Goal: Information Seeking & Learning: Learn about a topic

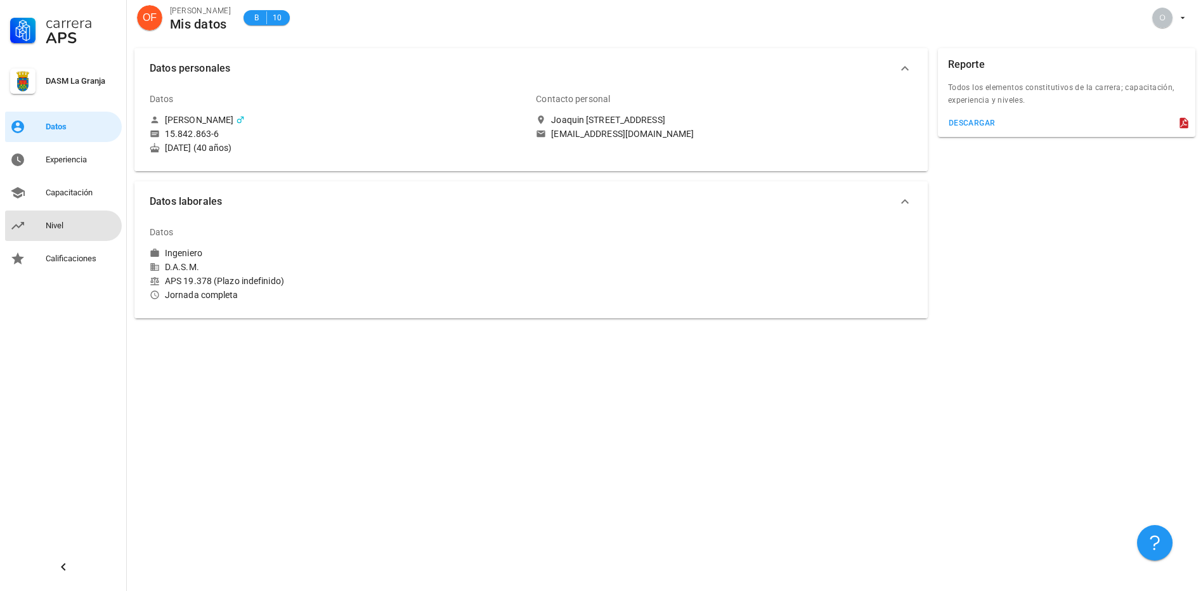
click at [48, 233] on div "Nivel" at bounding box center [81, 226] width 71 height 20
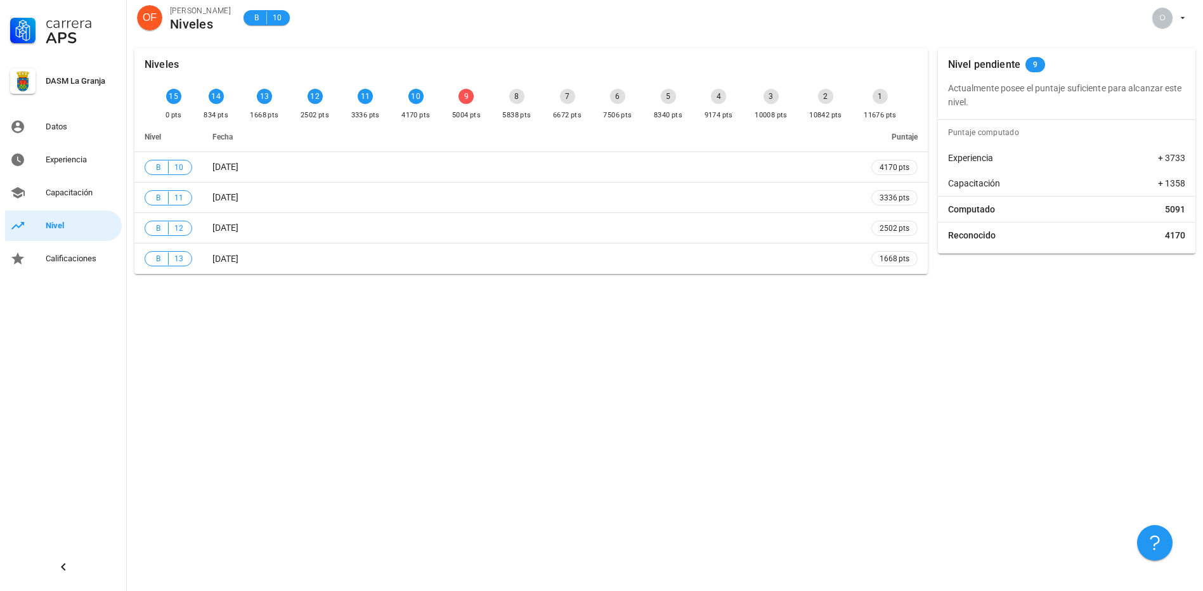
click at [463, 94] on div "9" at bounding box center [465, 96] width 15 height 15
click at [464, 94] on div "9" at bounding box center [465, 96] width 15 height 15
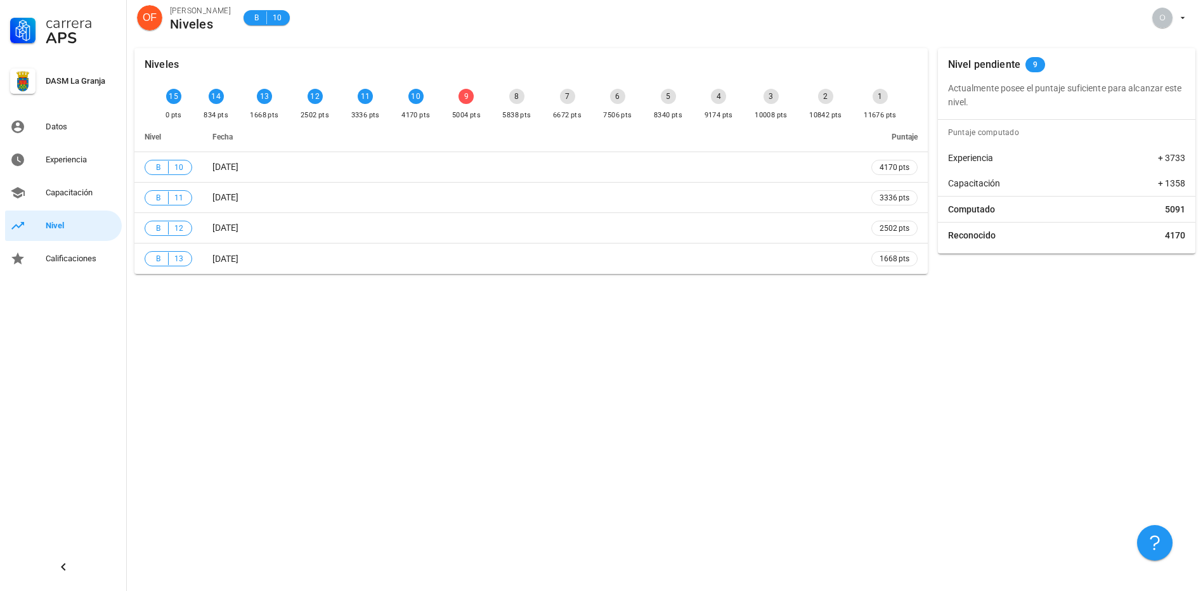
click at [988, 108] on p "Actualmente posee el puntaje suficiente para alcanzar este nivel." at bounding box center [1066, 95] width 237 height 28
click at [1042, 58] on div "Nivel pendiente 9" at bounding box center [1066, 64] width 257 height 33
click at [71, 187] on div "Capacitación" at bounding box center [81, 193] width 71 height 20
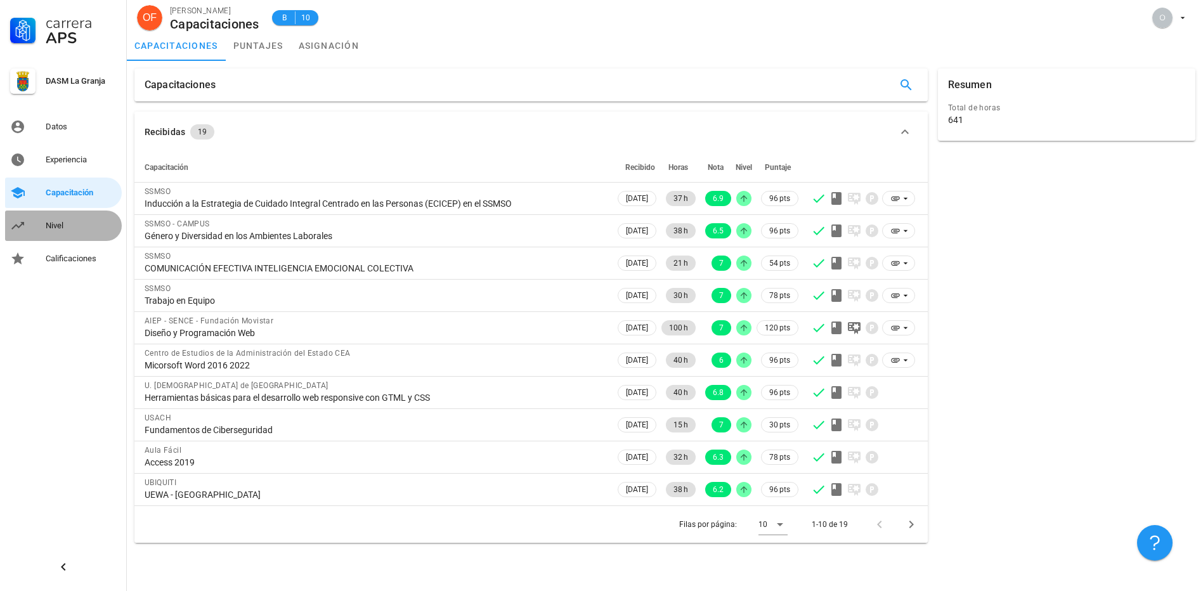
click at [49, 223] on div "Nivel" at bounding box center [81, 226] width 71 height 10
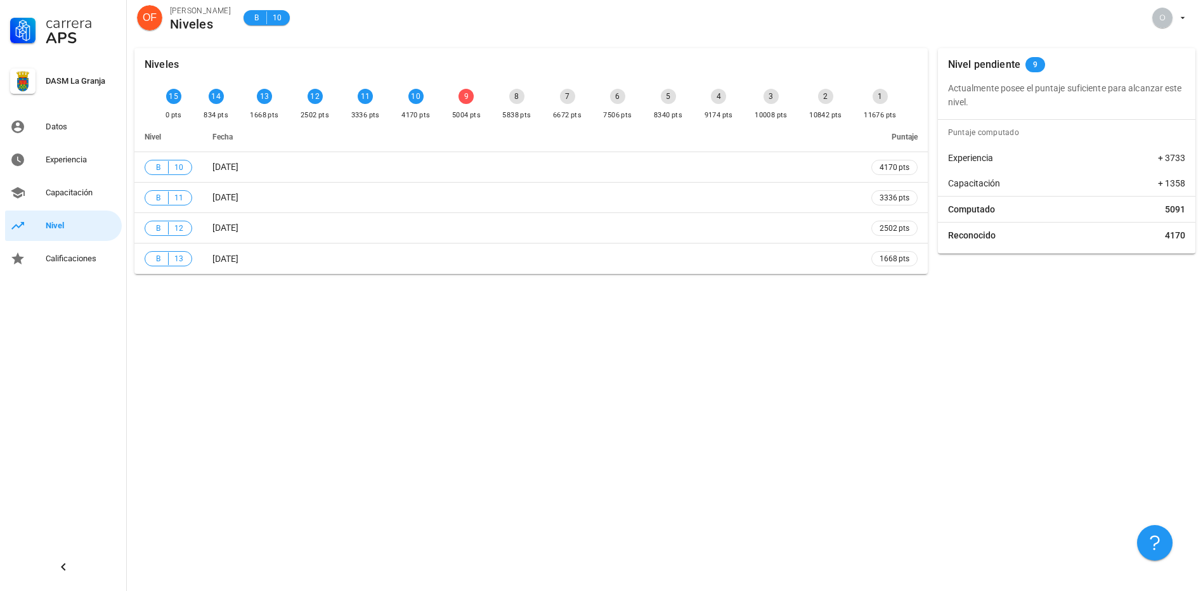
click at [62, 177] on div "Carrera APS DASM La Granja Datos Experiencia Capacitación Nivel Calificaciones" at bounding box center [63, 137] width 127 height 274
click at [64, 186] on div "Capacitación" at bounding box center [81, 193] width 71 height 20
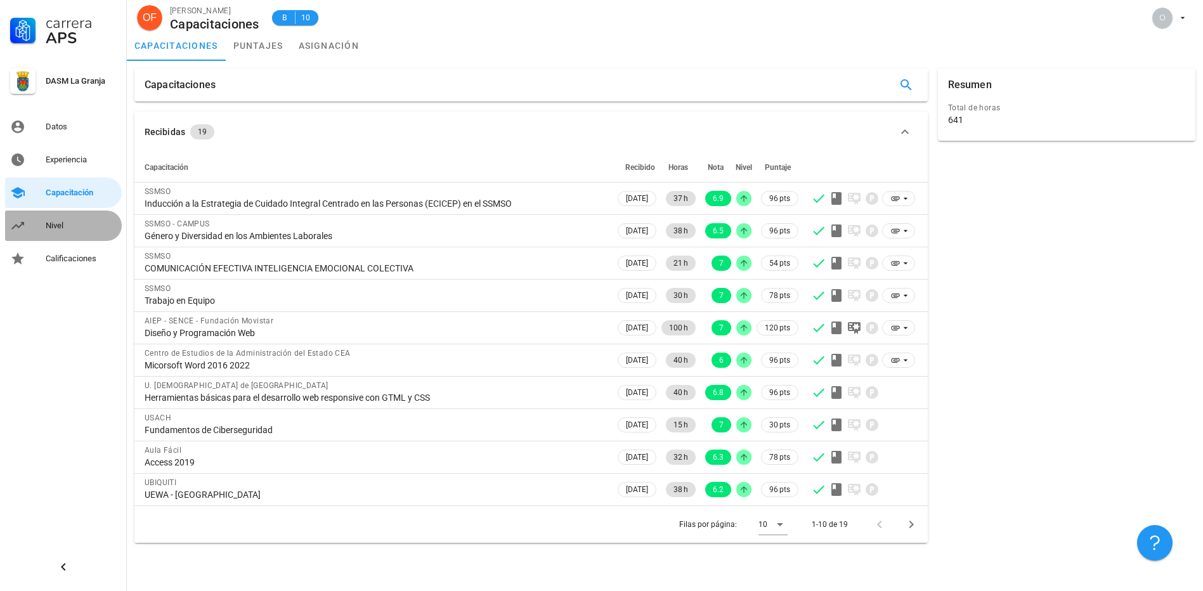
click at [55, 221] on div "Nivel" at bounding box center [81, 226] width 71 height 10
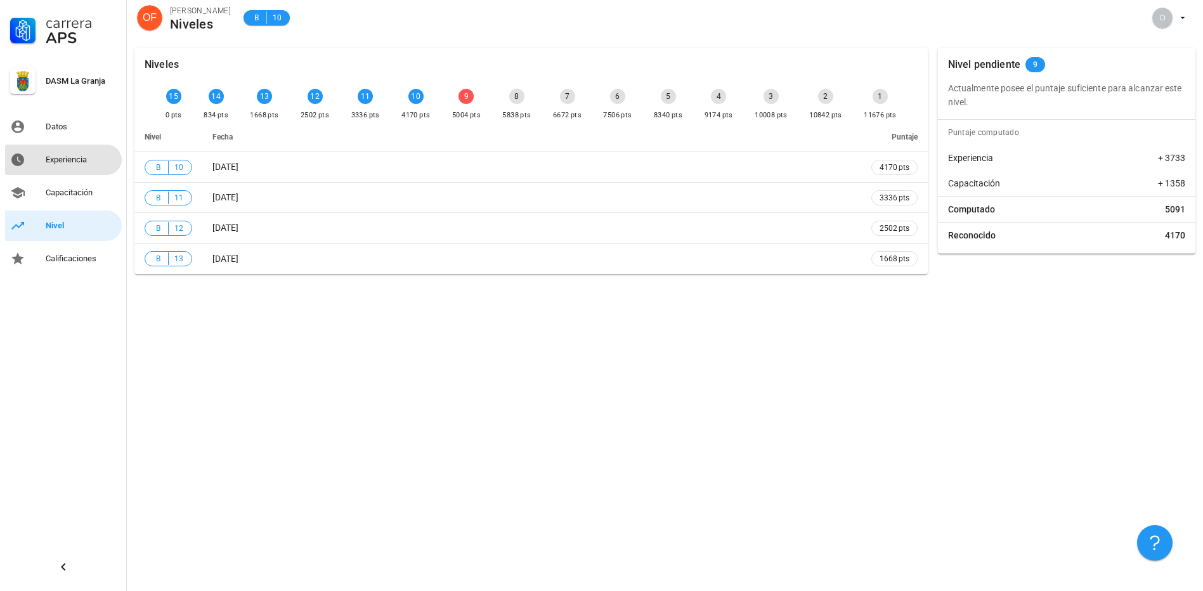
click at [52, 152] on div "Experiencia" at bounding box center [81, 160] width 71 height 20
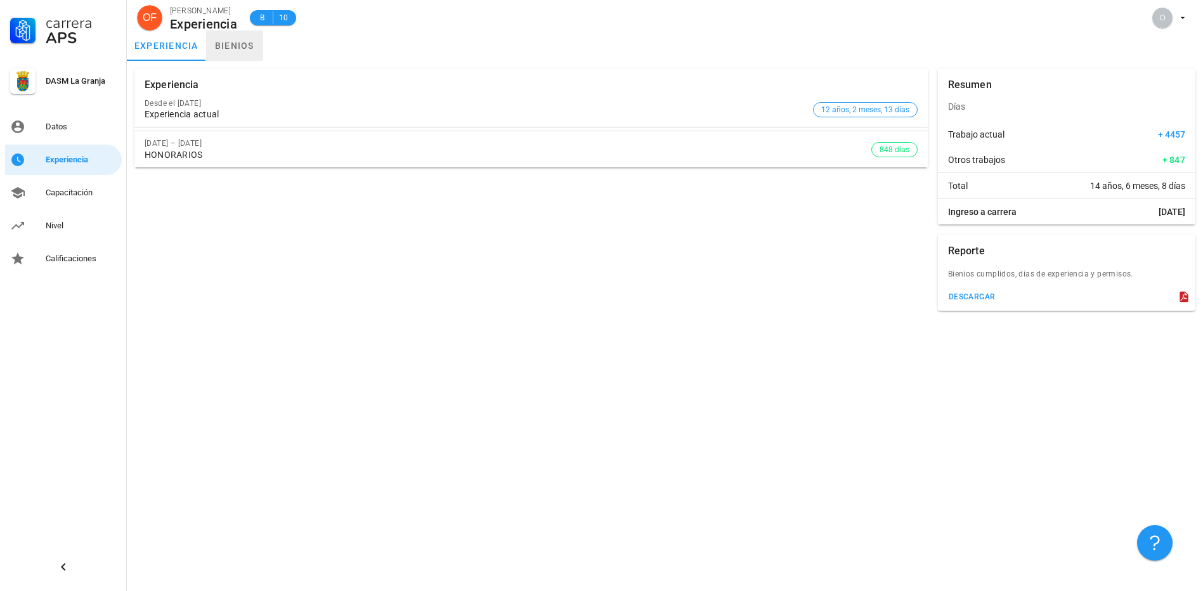
click at [236, 47] on link "bienios" at bounding box center [234, 45] width 57 height 30
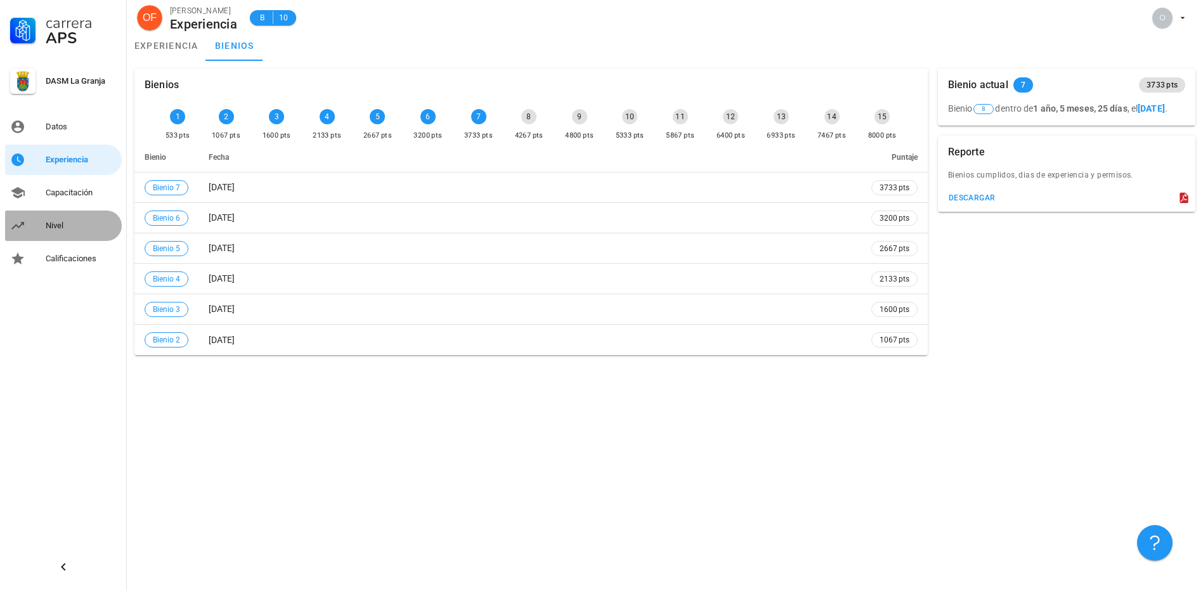
click at [76, 212] on link "Nivel" at bounding box center [63, 226] width 117 height 30
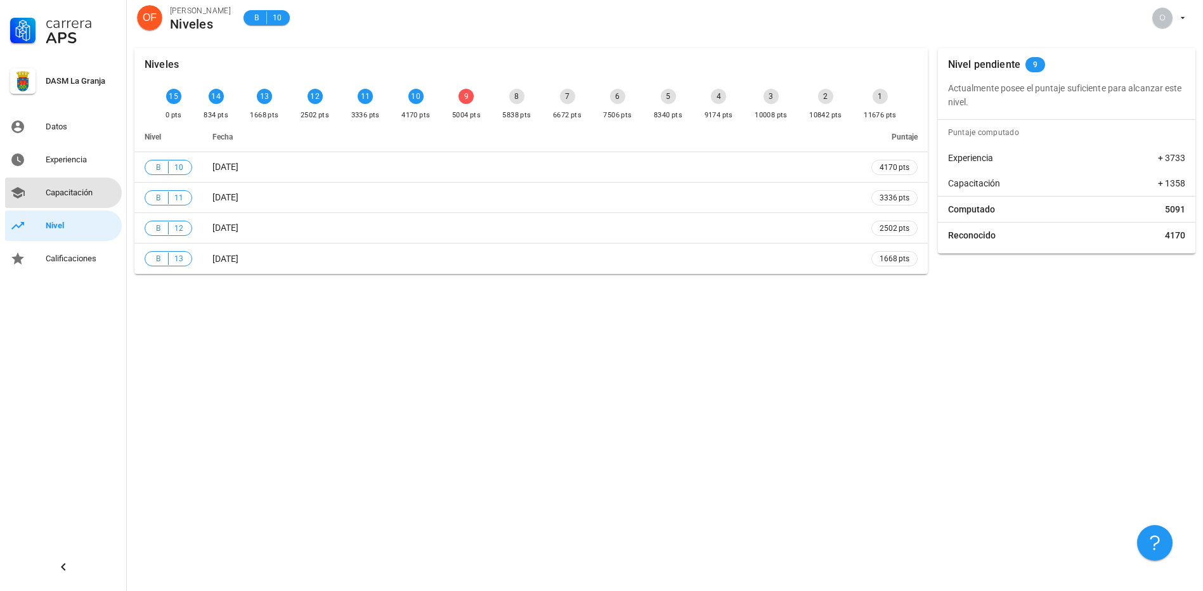
click at [74, 188] on div "Capacitación" at bounding box center [81, 193] width 71 height 10
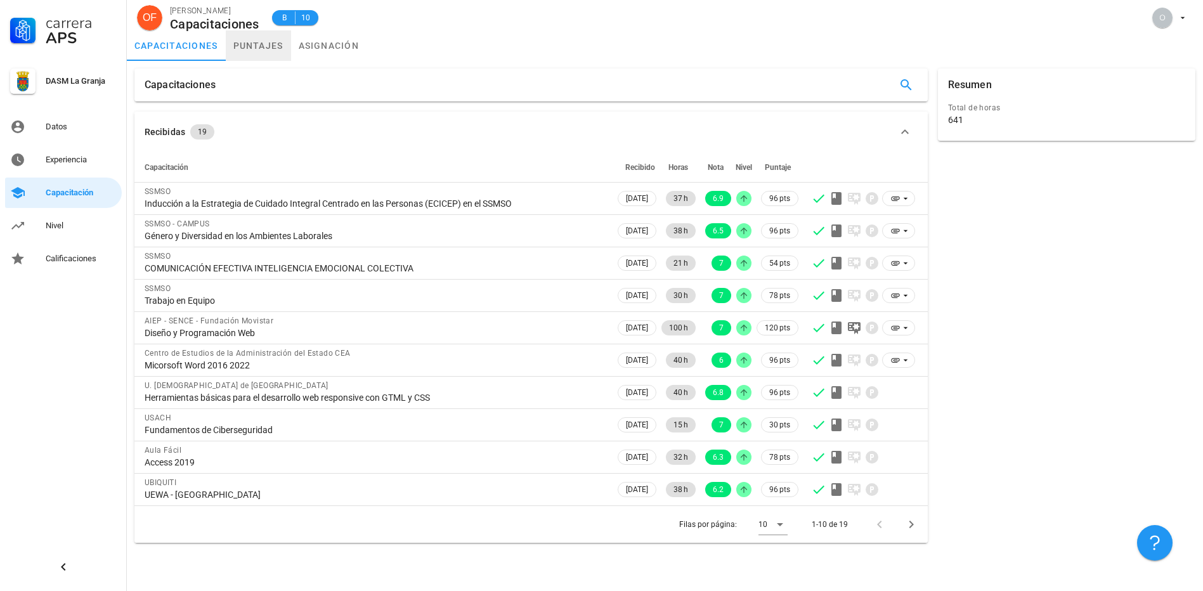
click at [261, 44] on link "puntajes" at bounding box center [258, 45] width 65 height 30
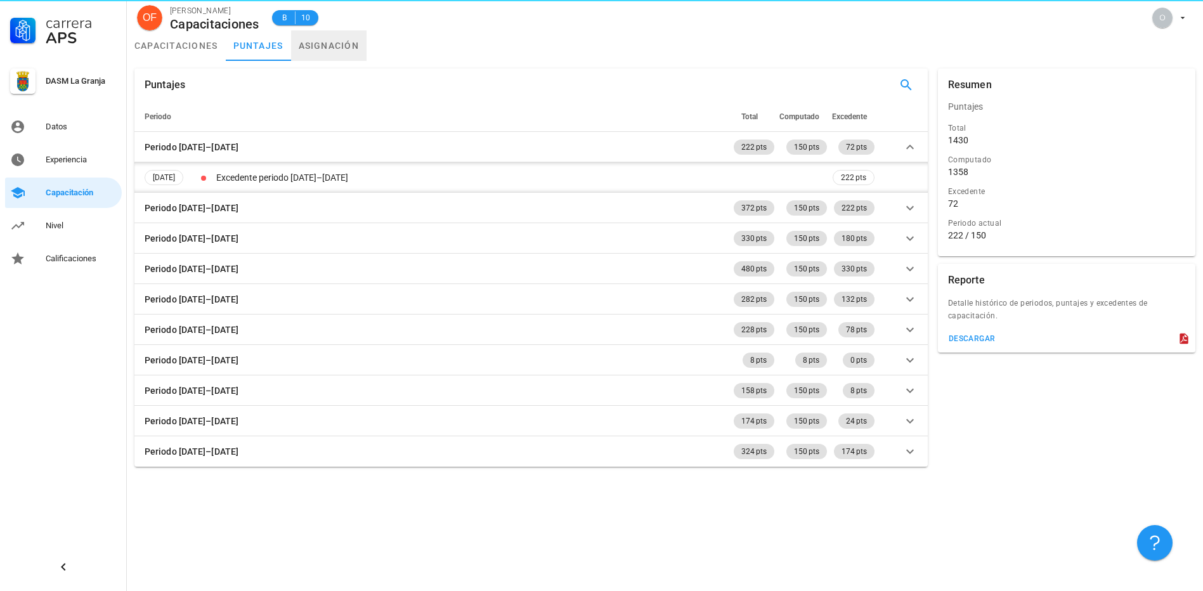
click at [334, 39] on link "asignación" at bounding box center [329, 45] width 76 height 30
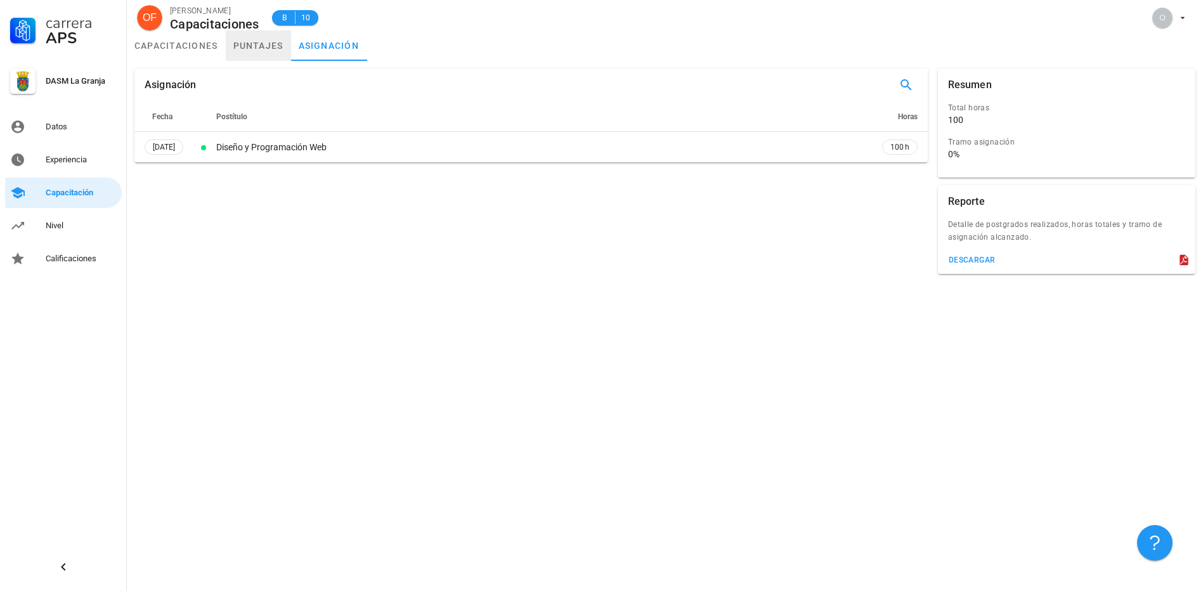
click at [267, 40] on link "puntajes" at bounding box center [258, 45] width 65 height 30
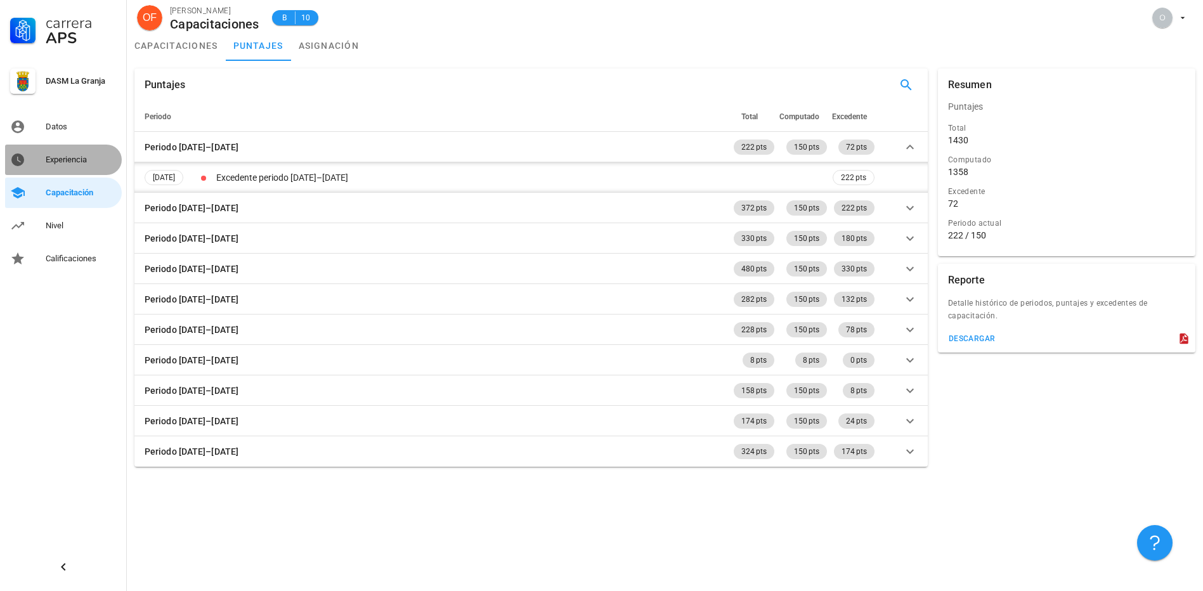
click at [68, 159] on div "Experiencia" at bounding box center [81, 160] width 71 height 10
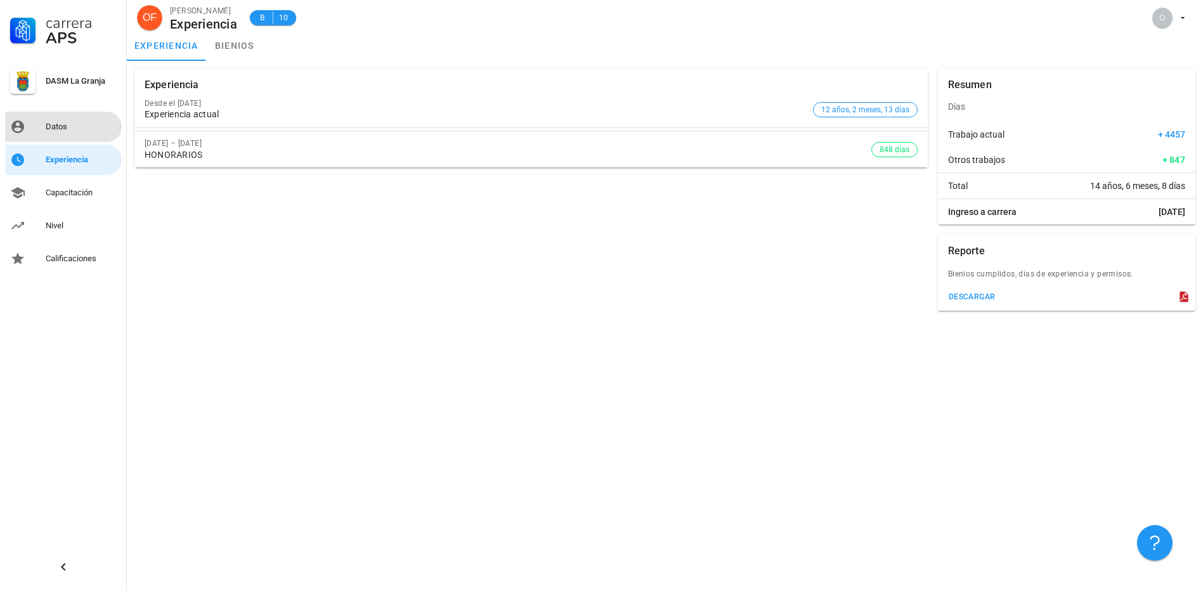
click at [48, 136] on div "Datos" at bounding box center [81, 127] width 71 height 20
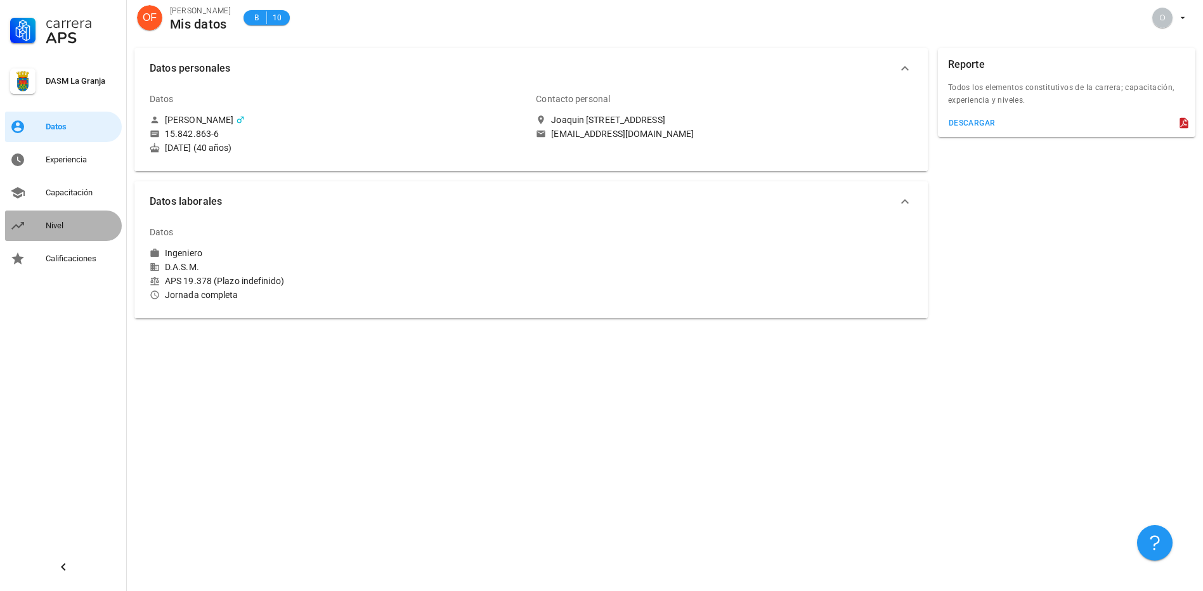
click at [48, 233] on div "Nivel" at bounding box center [81, 226] width 71 height 20
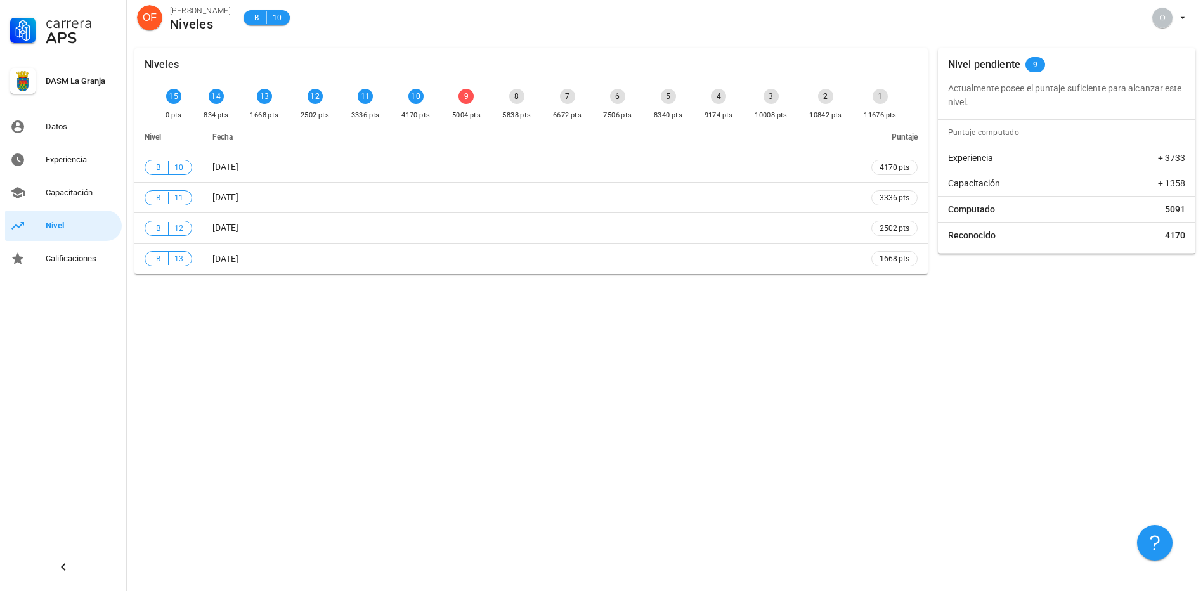
click at [463, 100] on div "9" at bounding box center [465, 96] width 15 height 15
drag, startPoint x: 997, startPoint y: 108, endPoint x: 935, endPoint y: 89, distance: 64.8
click at [935, 89] on div "Nivel pendiente 9 Actualmente posee el puntaje suficiente para alcanzar este ni…" at bounding box center [1067, 151] width 268 height 216
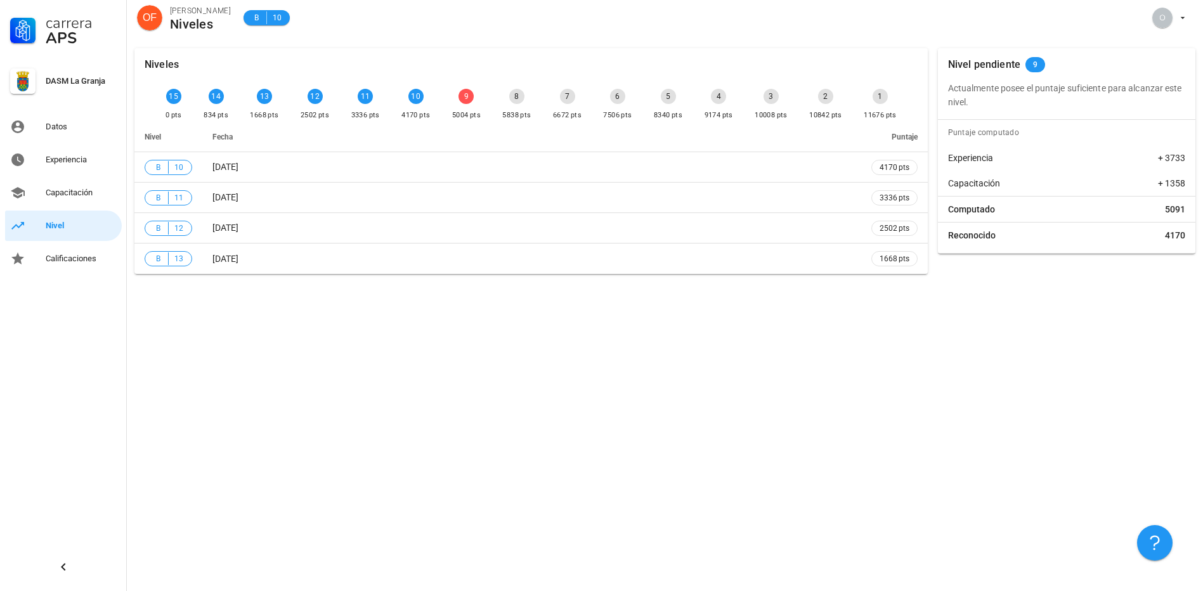
copy p "Actualmente posee el puntaje suficiente para alcanzar este nivel."
drag, startPoint x: 1041, startPoint y: 219, endPoint x: 1053, endPoint y: 214, distance: 12.2
click at [1043, 219] on div "Computado 5091" at bounding box center [1066, 209] width 257 height 25
click at [888, 98] on div "1" at bounding box center [879, 96] width 15 height 15
click at [807, 67] on div "Niveles" at bounding box center [530, 64] width 793 height 33
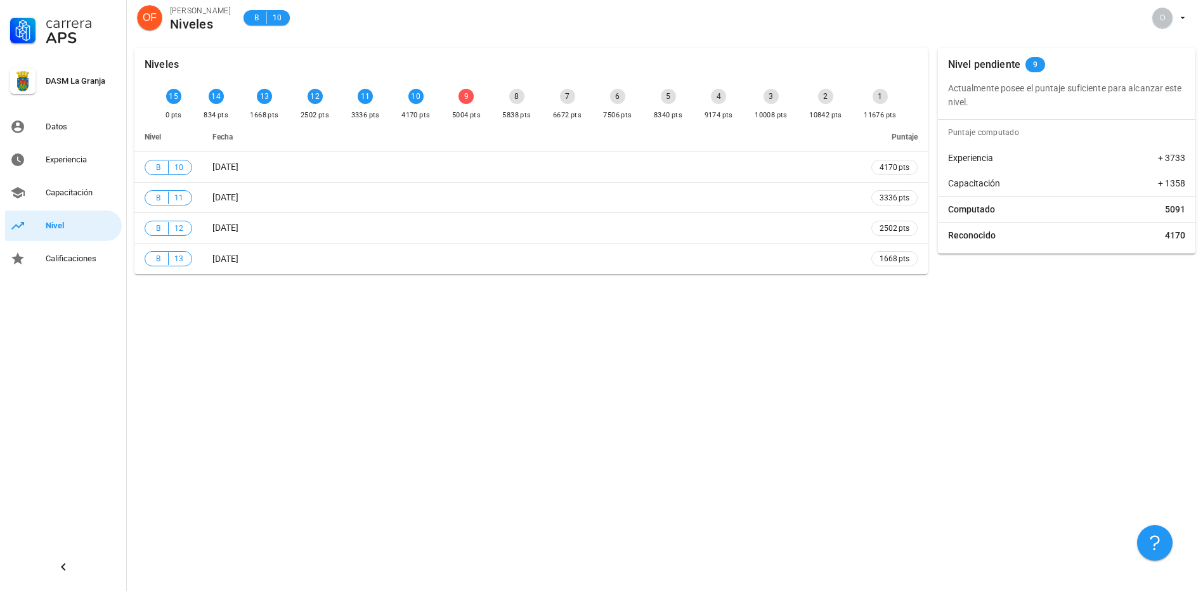
click at [807, 67] on div "Niveles" at bounding box center [530, 64] width 793 height 33
drag, startPoint x: 462, startPoint y: 95, endPoint x: 894, endPoint y: 119, distance: 432.4
click at [894, 119] on div "15 0 pts 14 834 pts 13 1668 pts 12 2502 pts 11 3336 pts 10 4170 pts 9 5004 pts …" at bounding box center [531, 105] width 736 height 38
drag, startPoint x: 894, startPoint y: 119, endPoint x: 891, endPoint y: 56, distance: 62.2
click at [891, 57] on div "Niveles" at bounding box center [530, 64] width 793 height 33
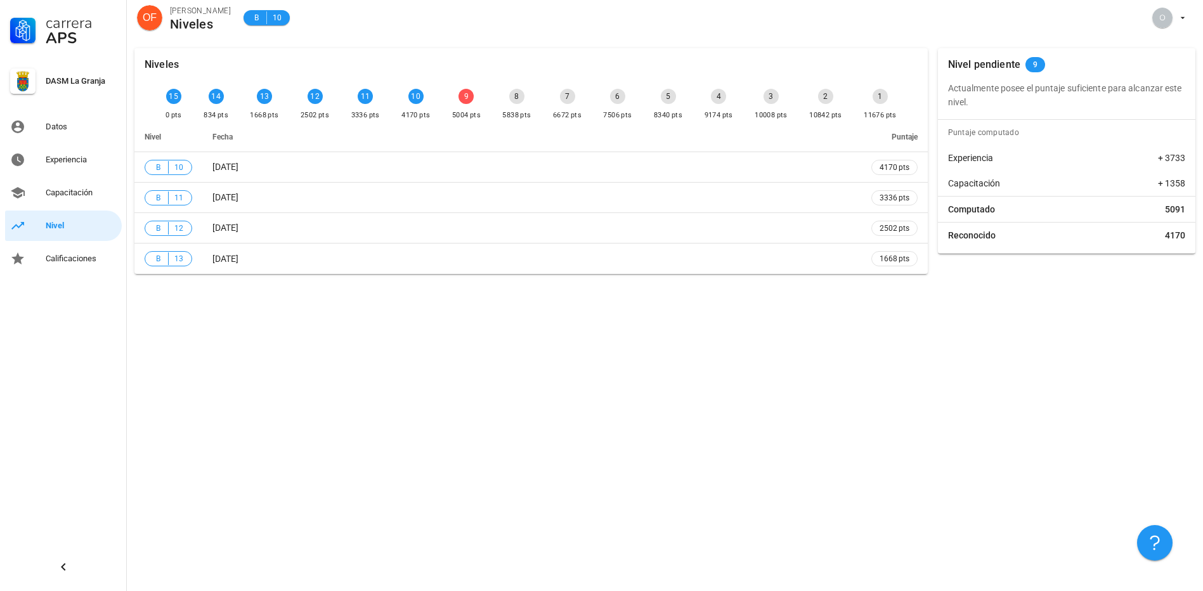
click at [899, 105] on div "1 11676 pts" at bounding box center [880, 105] width 38 height 38
drag, startPoint x: 919, startPoint y: 118, endPoint x: 493, endPoint y: 75, distance: 428.8
click at [493, 75] on div "Niveles 15 0 pts 14 834 pts 13 1668 pts 12 2502 pts 11 3336 pts 10 4170 pts 9 5…" at bounding box center [530, 161] width 793 height 226
click at [493, 75] on div "Niveles" at bounding box center [530, 64] width 793 height 33
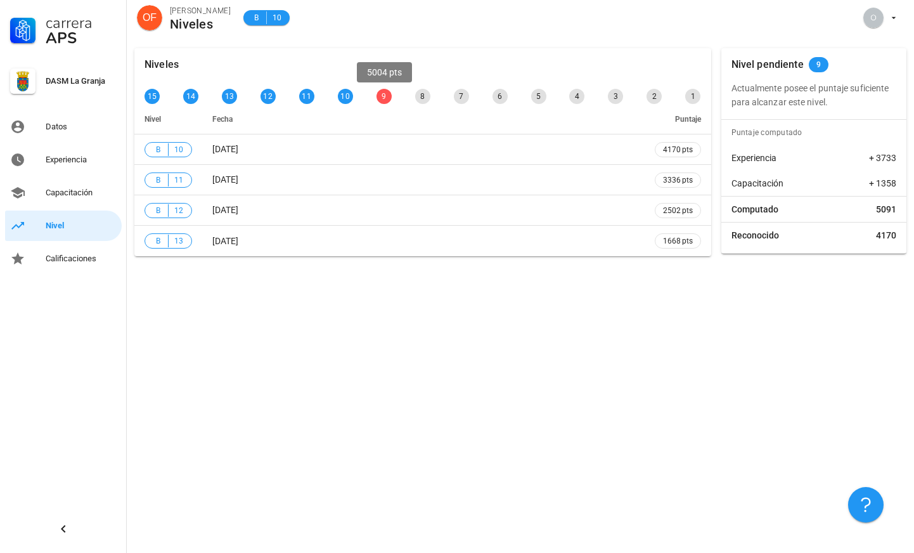
click at [384, 96] on div "9" at bounding box center [384, 96] width 15 height 15
click at [35, 265] on link "Calificaciones" at bounding box center [63, 258] width 117 height 30
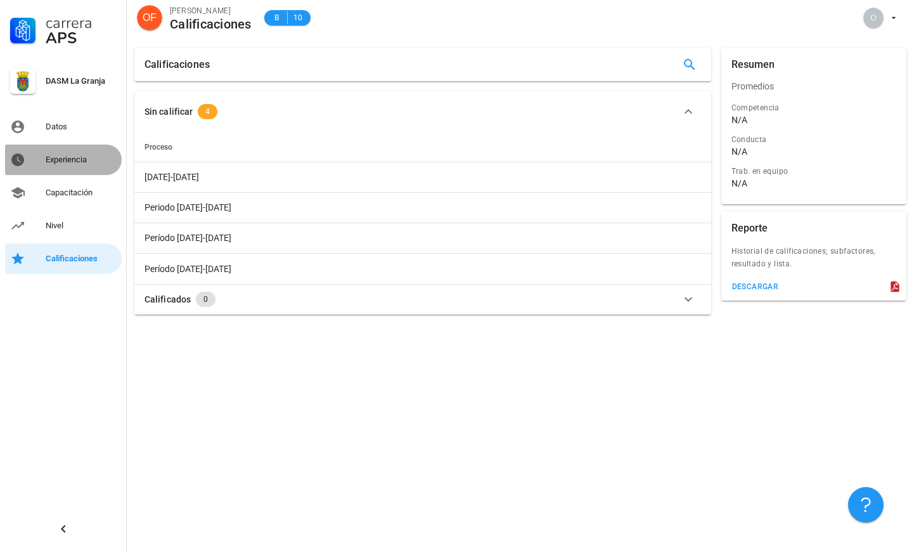
click at [61, 163] on div "Experiencia" at bounding box center [81, 160] width 71 height 10
